Goal: Task Accomplishment & Management: Manage account settings

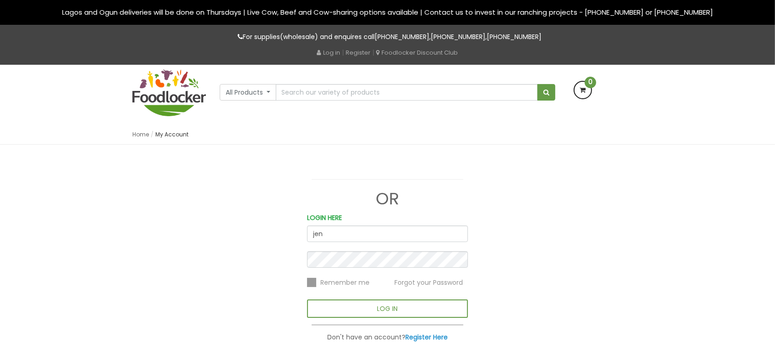
type input "jennifer@foodlocker.com.ng"
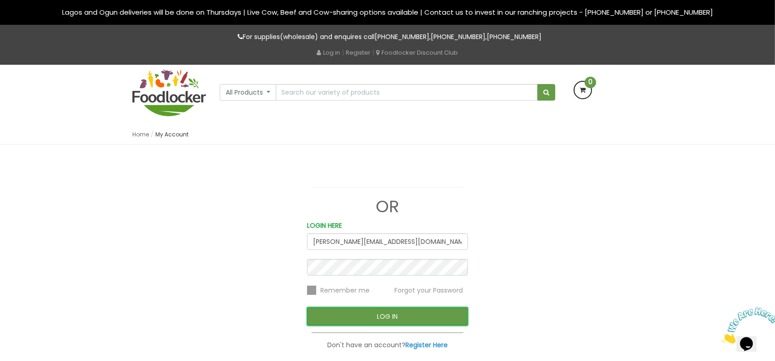
click at [386, 315] on button "LOG IN" at bounding box center [387, 316] width 161 height 18
